Goal: Task Accomplishment & Management: Manage account settings

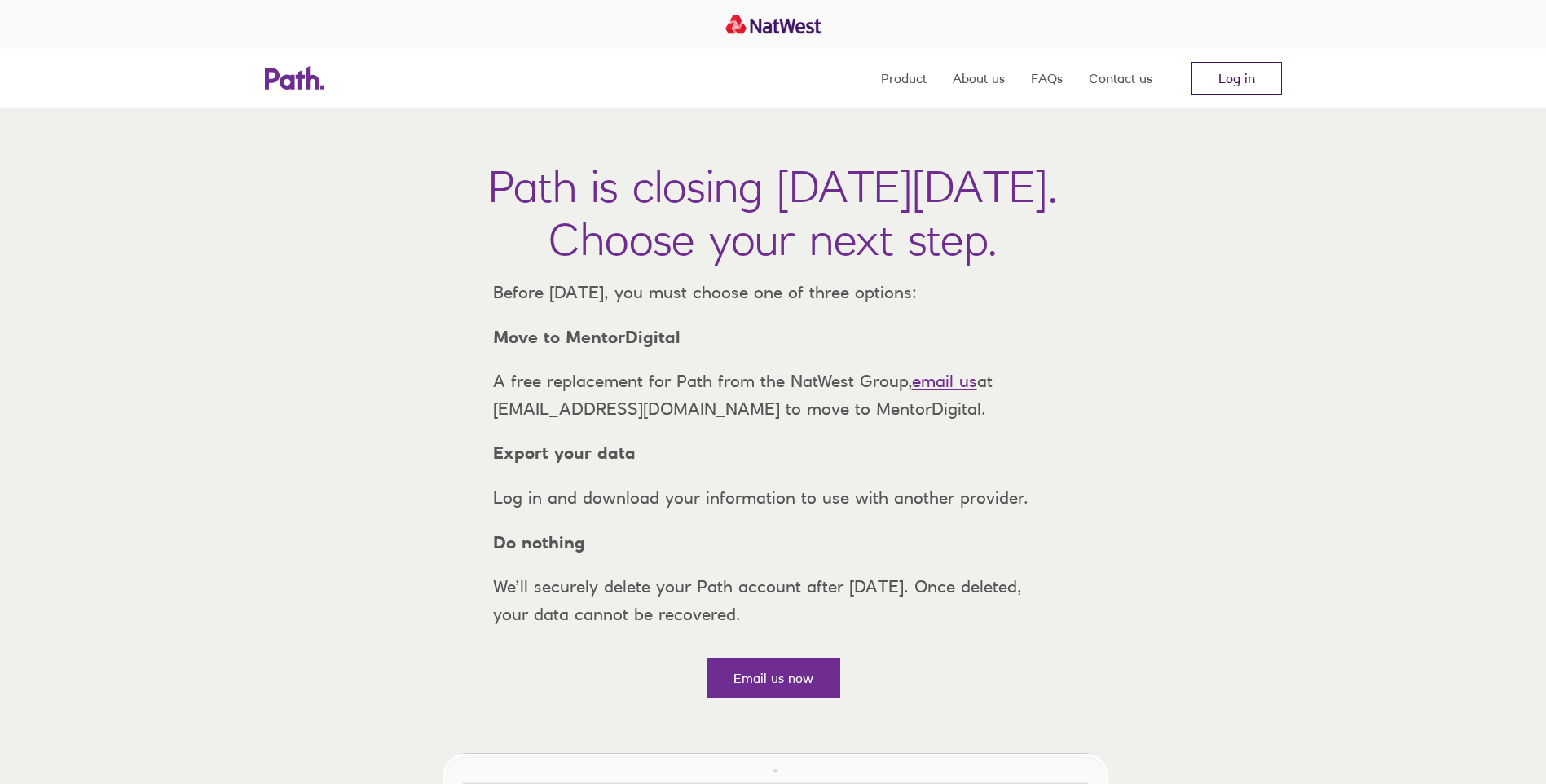
click at [1229, 76] on link "Log in" at bounding box center [1237, 78] width 91 height 33
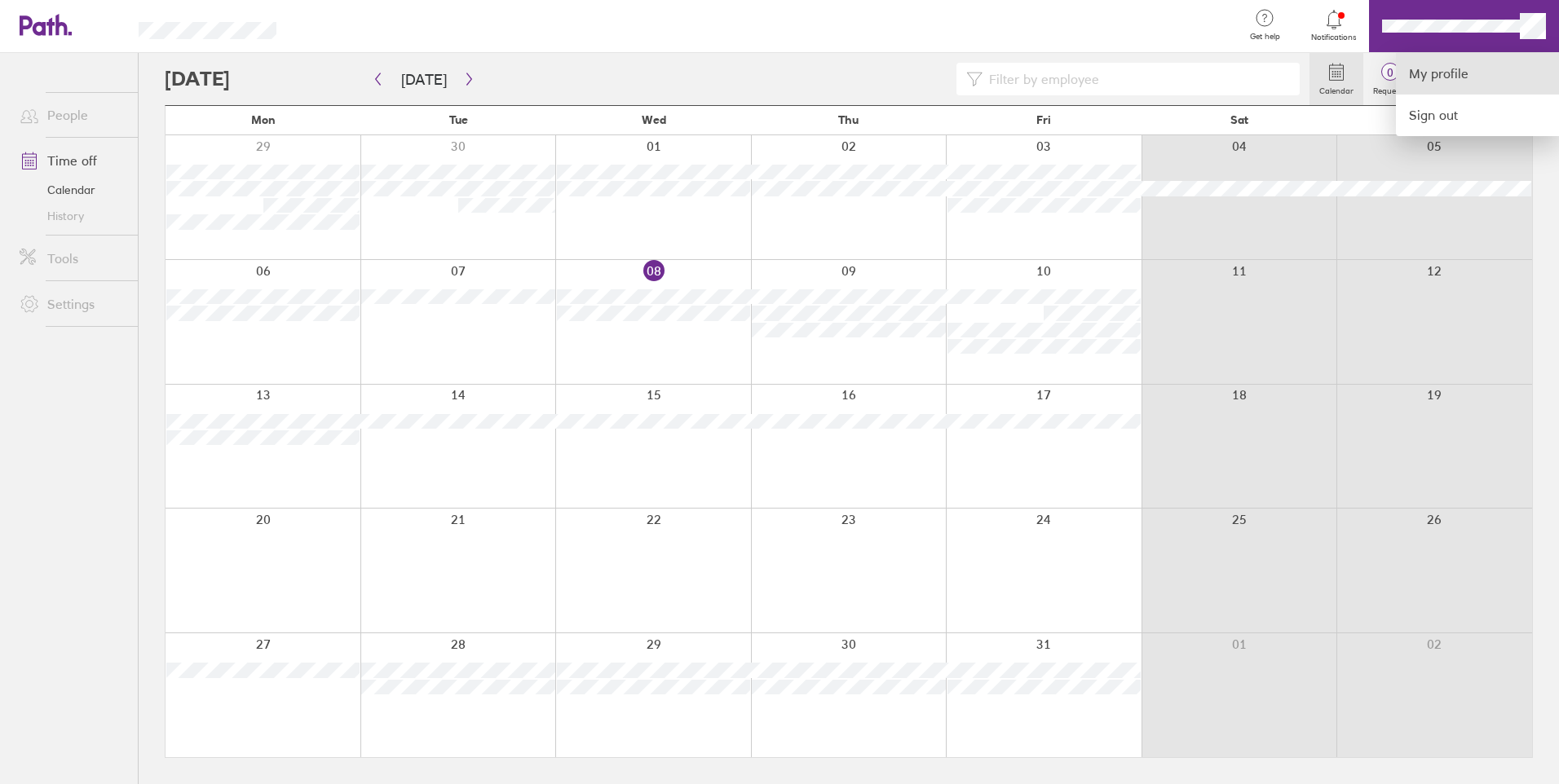
click at [1432, 76] on link "My profile" at bounding box center [1477, 74] width 163 height 42
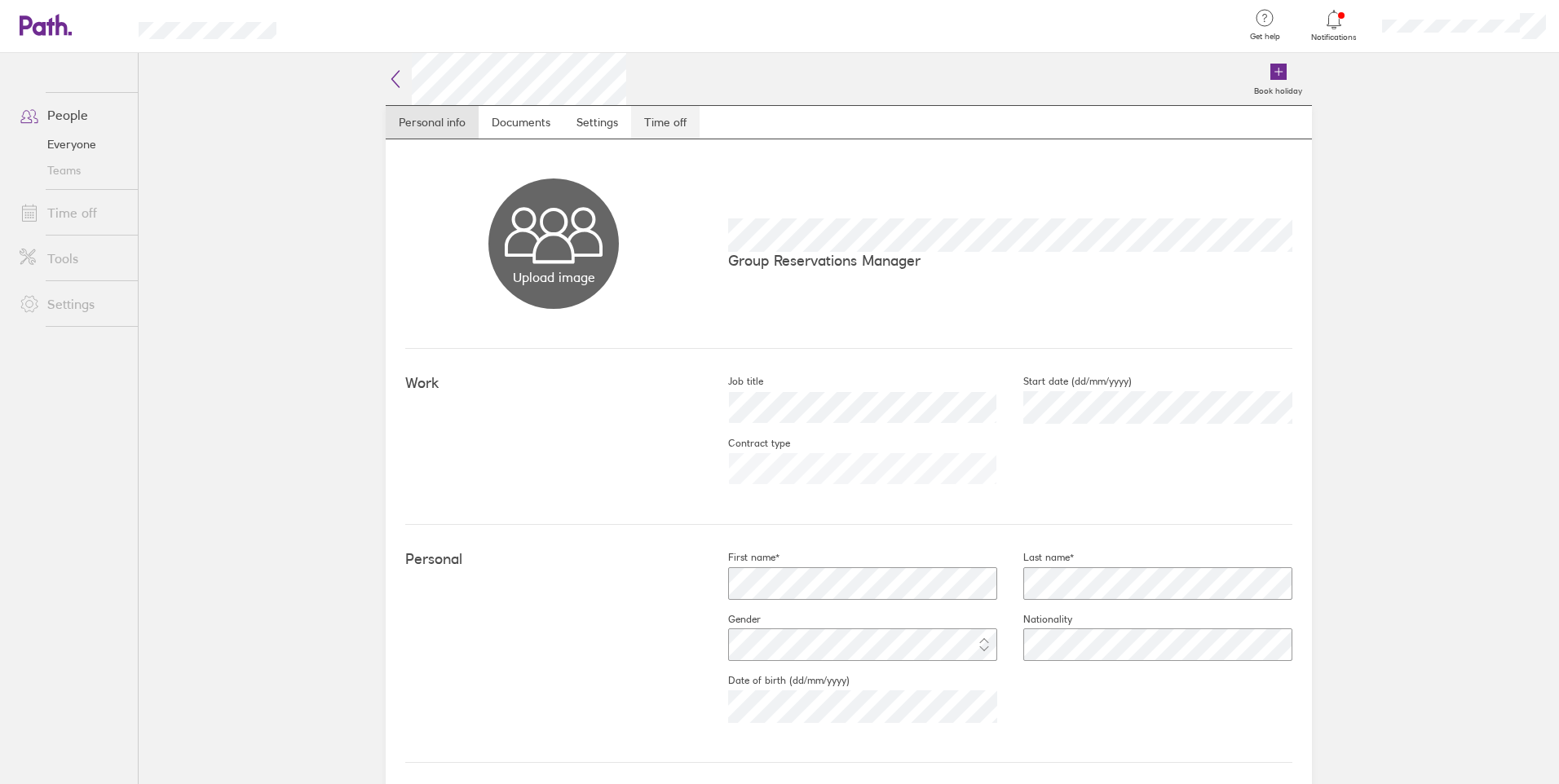
click at [670, 119] on link "Time off" at bounding box center [664, 122] width 68 height 33
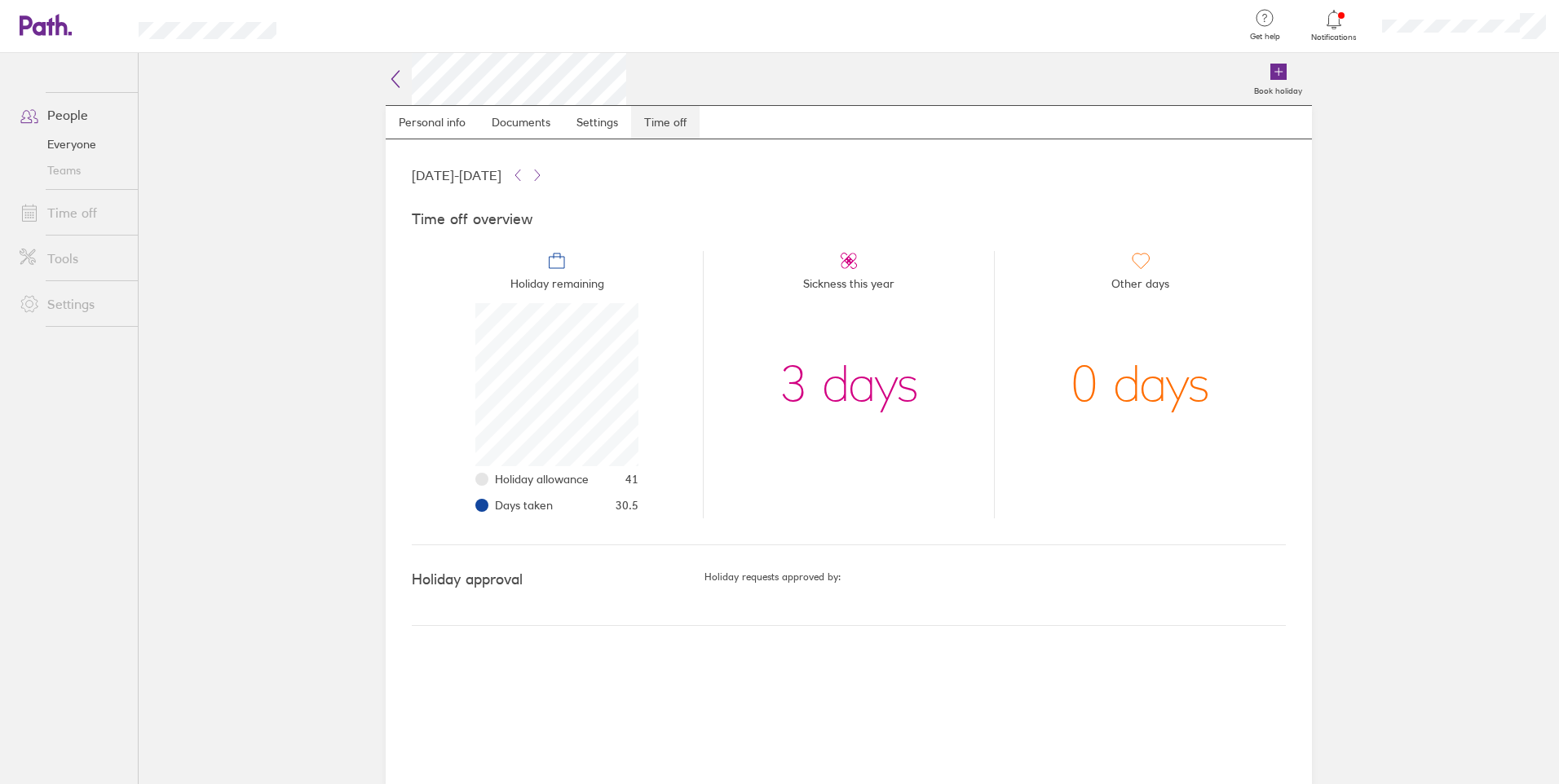
scroll to position [163, 163]
click at [761, 479] on li "Sickness this year 3 days" at bounding box center [848, 384] width 292 height 267
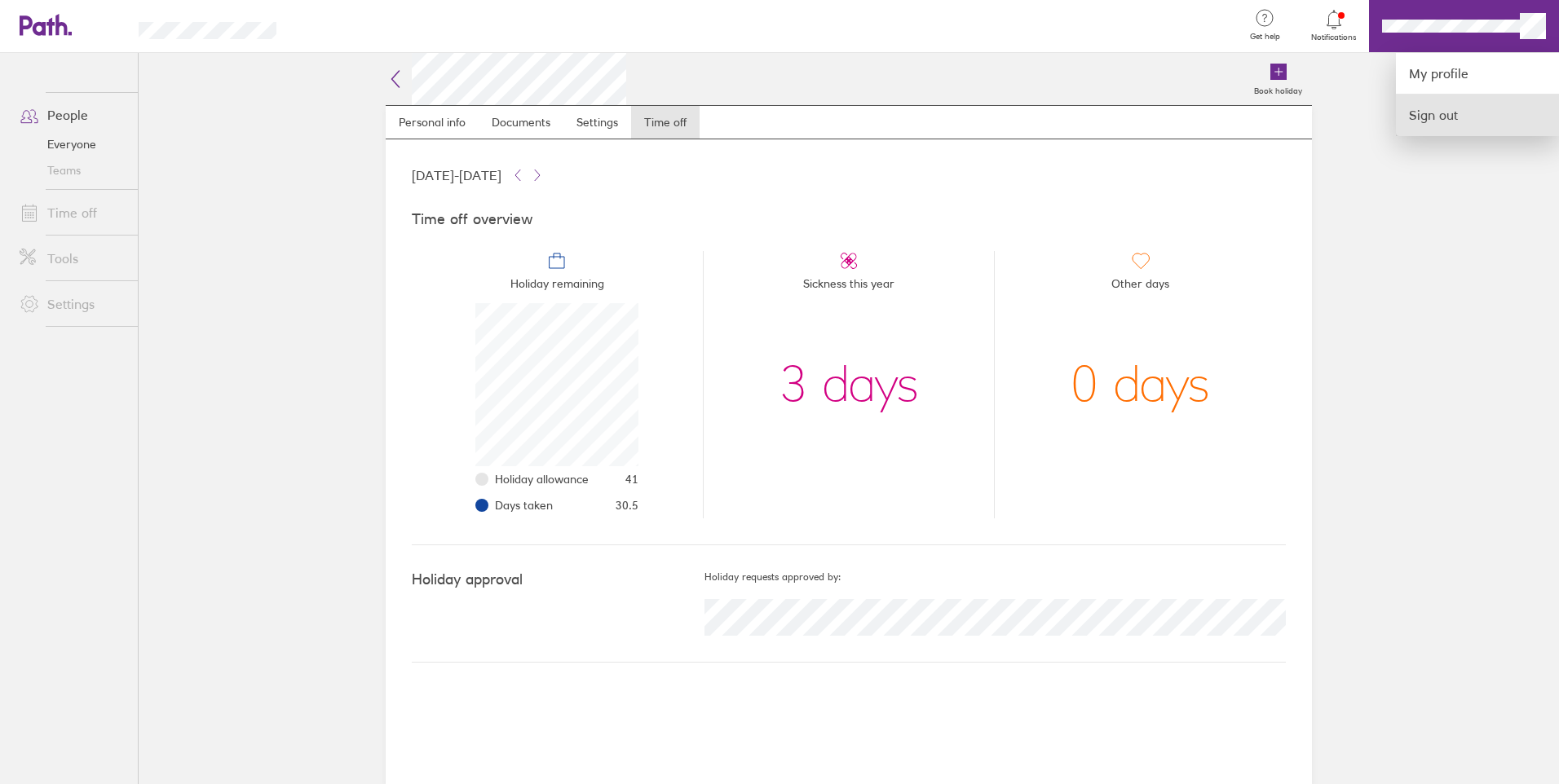
click at [1431, 118] on link "Sign out" at bounding box center [1477, 115] width 163 height 41
